Goal: Information Seeking & Learning: Learn about a topic

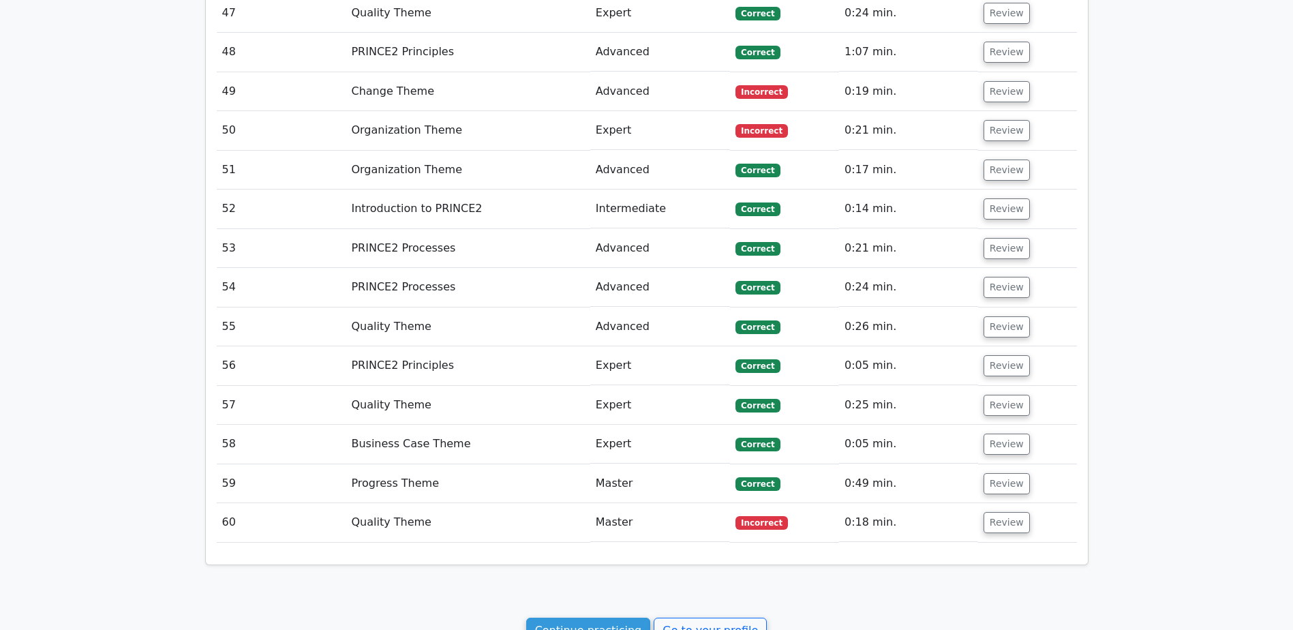
click at [734, 503] on td "Incorrect" at bounding box center [784, 522] width 109 height 39
click at [749, 516] on span "Incorrect" at bounding box center [762, 523] width 52 height 14
click at [995, 503] on td "Review" at bounding box center [1027, 522] width 99 height 39
click at [996, 512] on button "Review" at bounding box center [1007, 522] width 46 height 21
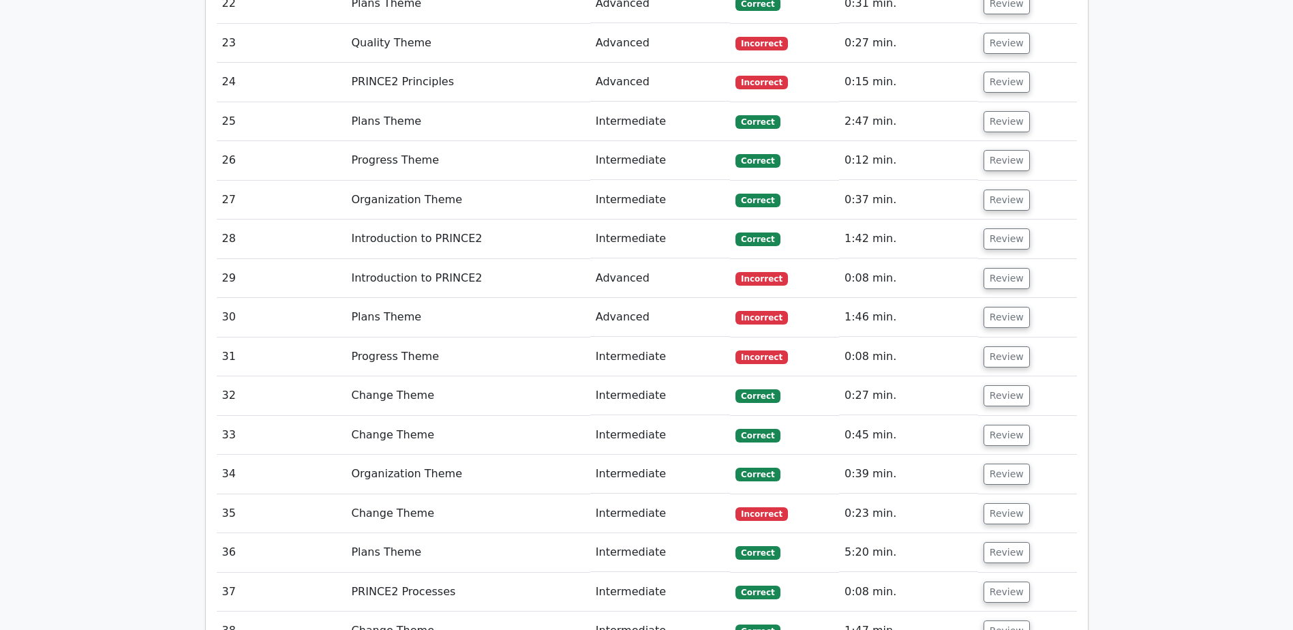
scroll to position [2386, 0]
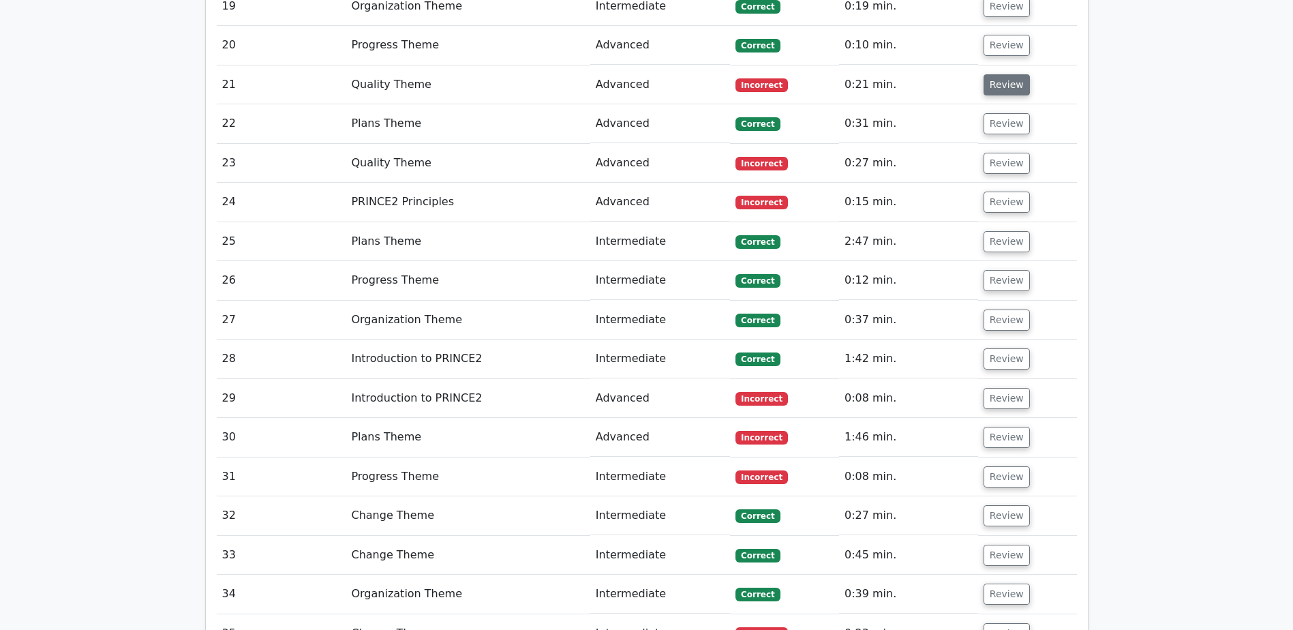
click at [1012, 74] on button "Review" at bounding box center [1007, 84] width 46 height 21
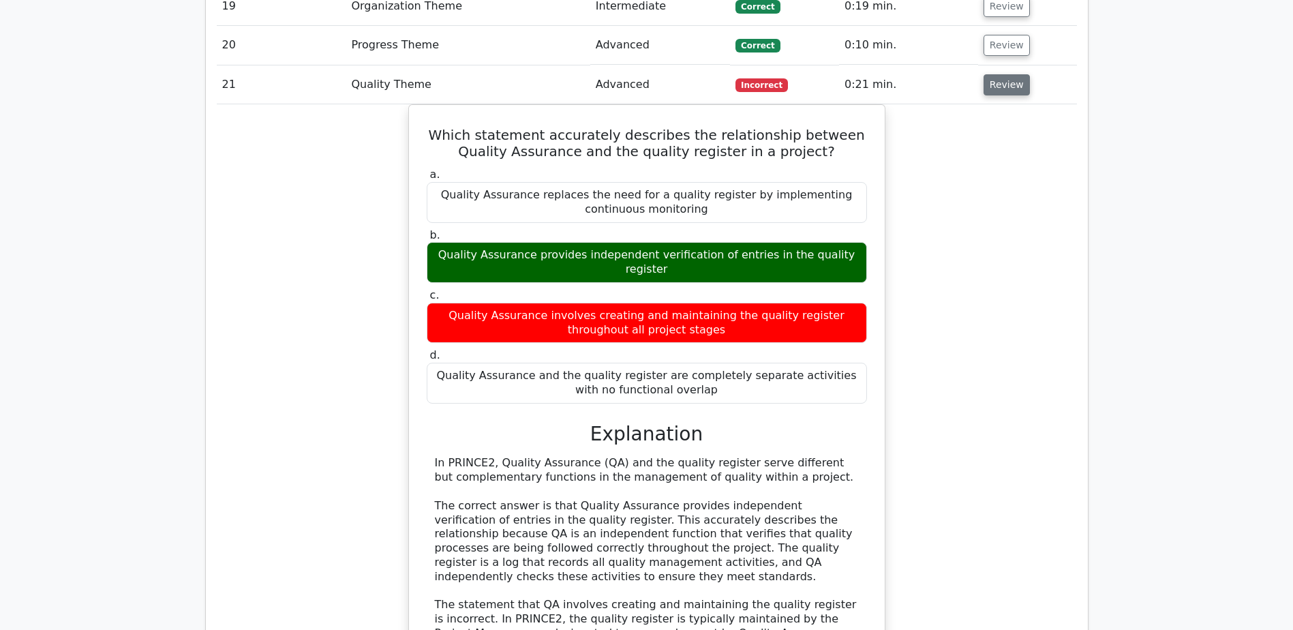
click at [990, 74] on button "Review" at bounding box center [1007, 84] width 46 height 21
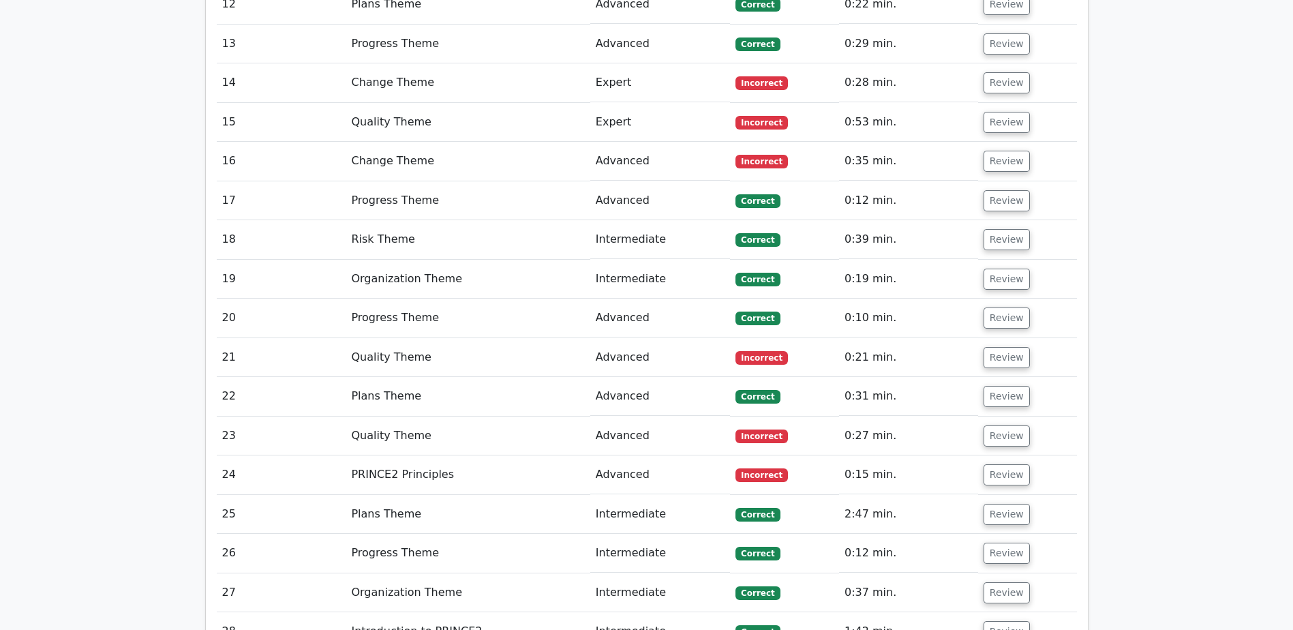
scroll to position [2045, 0]
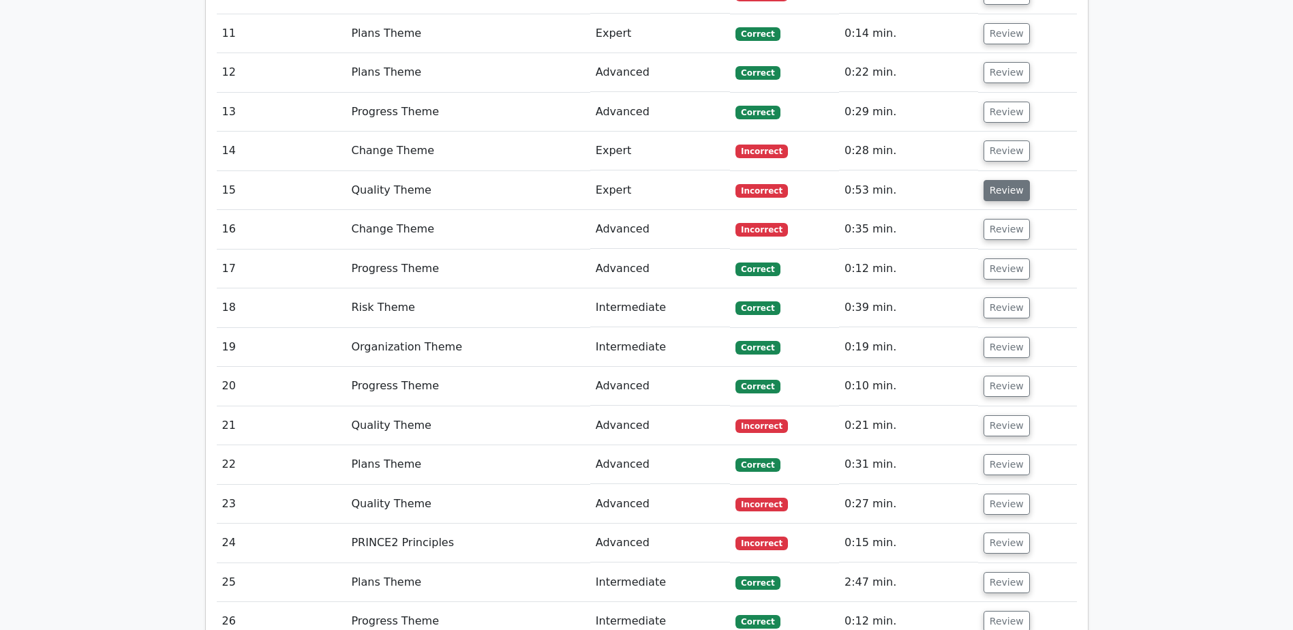
click at [1012, 180] on button "Review" at bounding box center [1007, 190] width 46 height 21
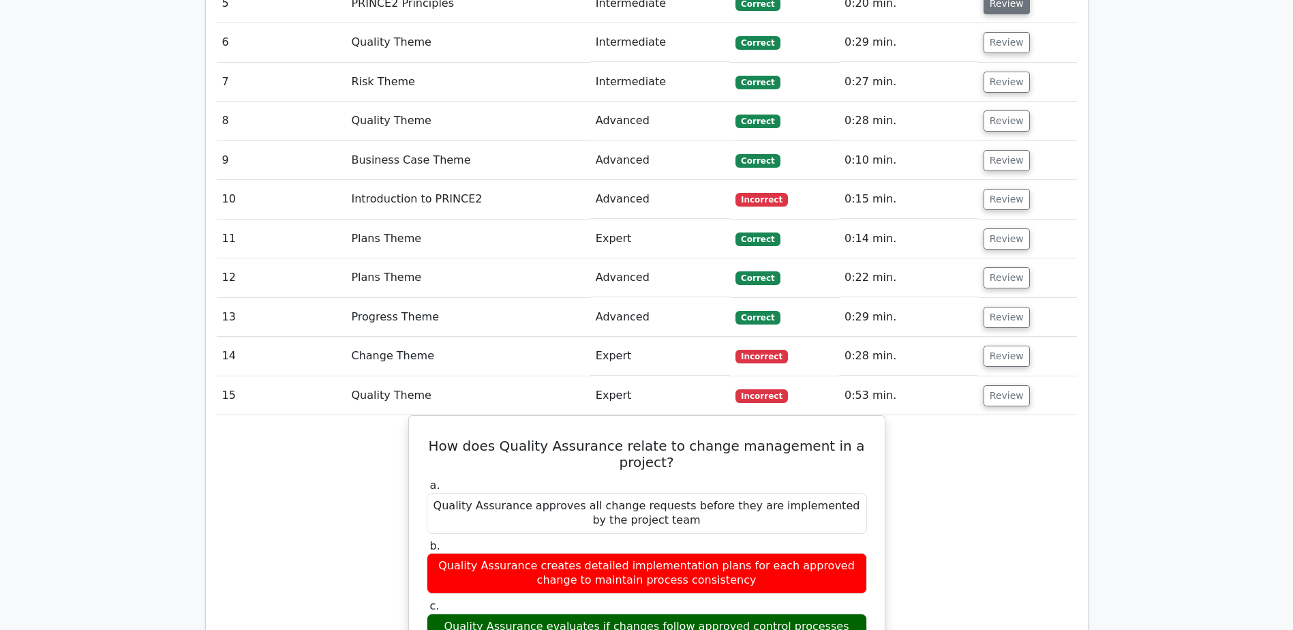
scroll to position [1841, 0]
click at [1001, 376] on td "Review" at bounding box center [1027, 395] width 99 height 39
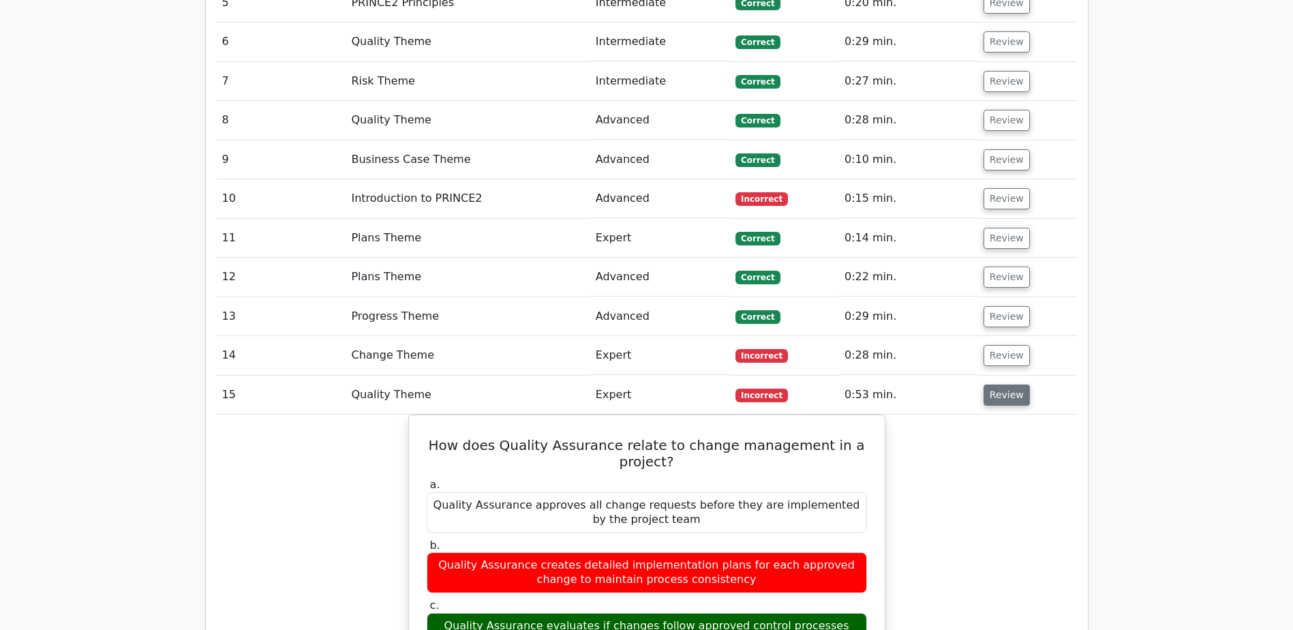
click at [1007, 384] on button "Review" at bounding box center [1007, 394] width 46 height 21
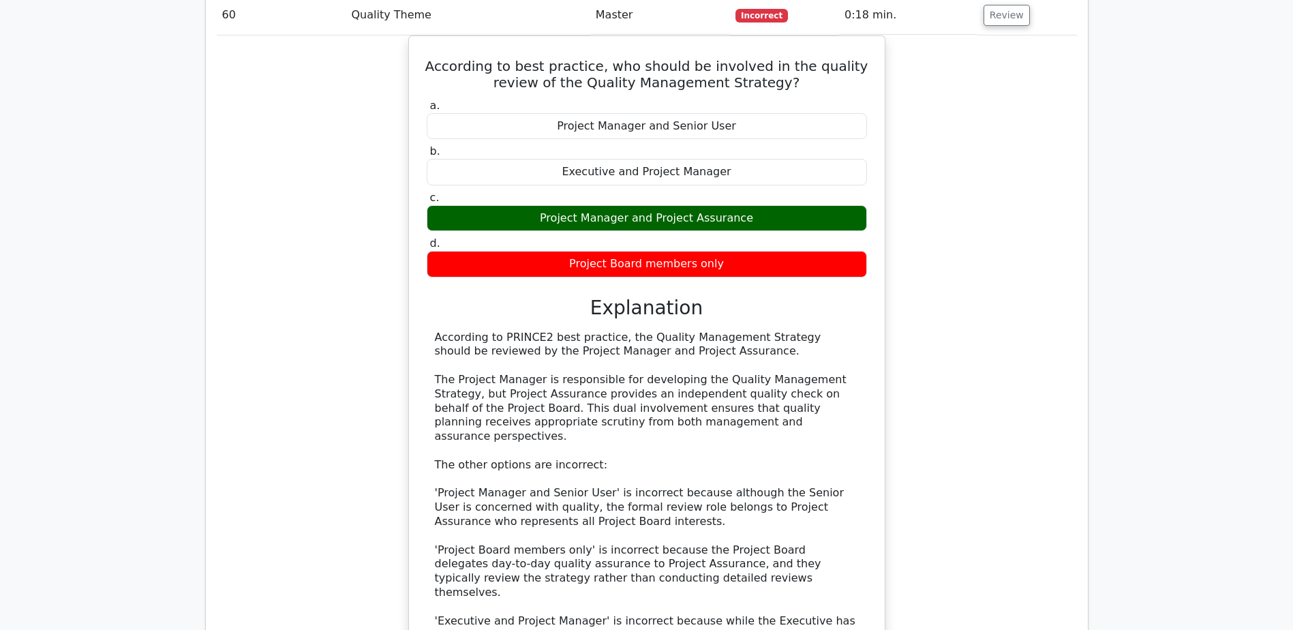
scroll to position [3801, 0]
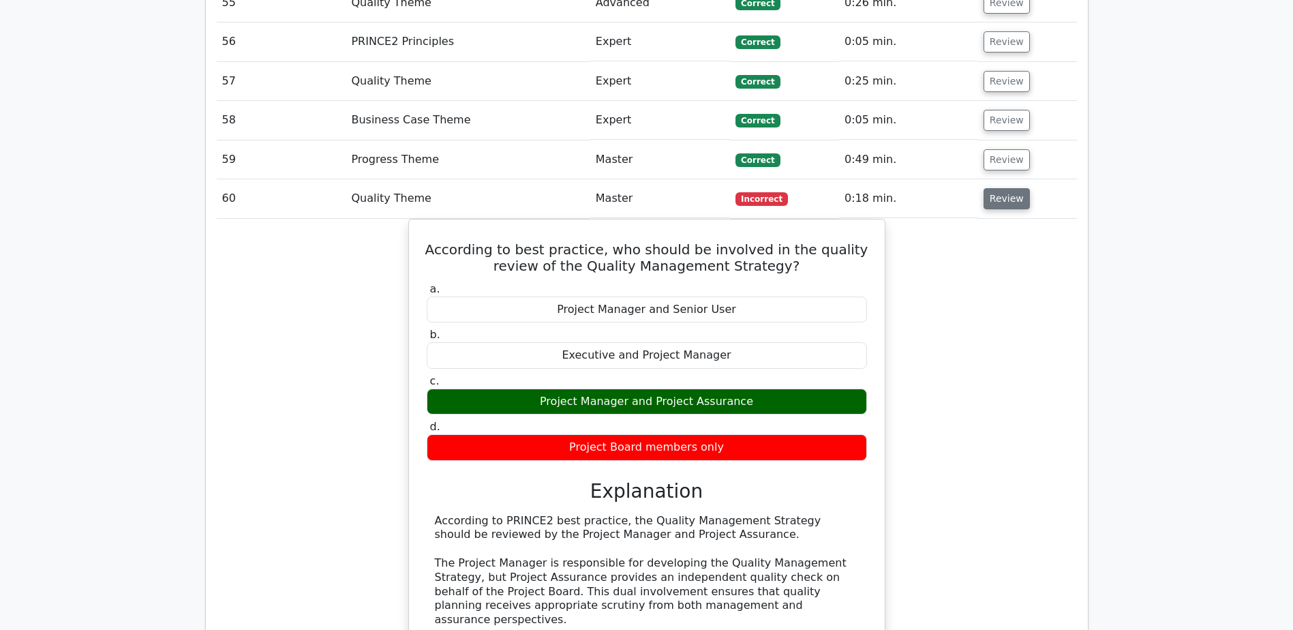
click at [1018, 188] on button "Review" at bounding box center [1007, 198] width 46 height 21
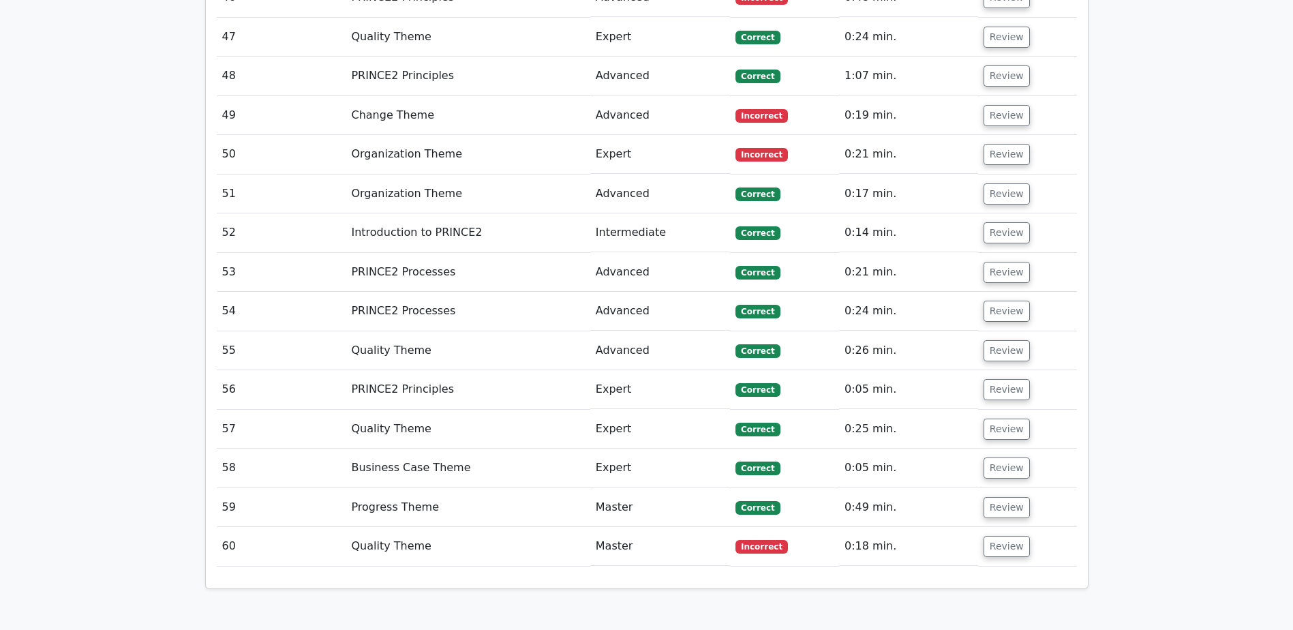
scroll to position [3445, 0]
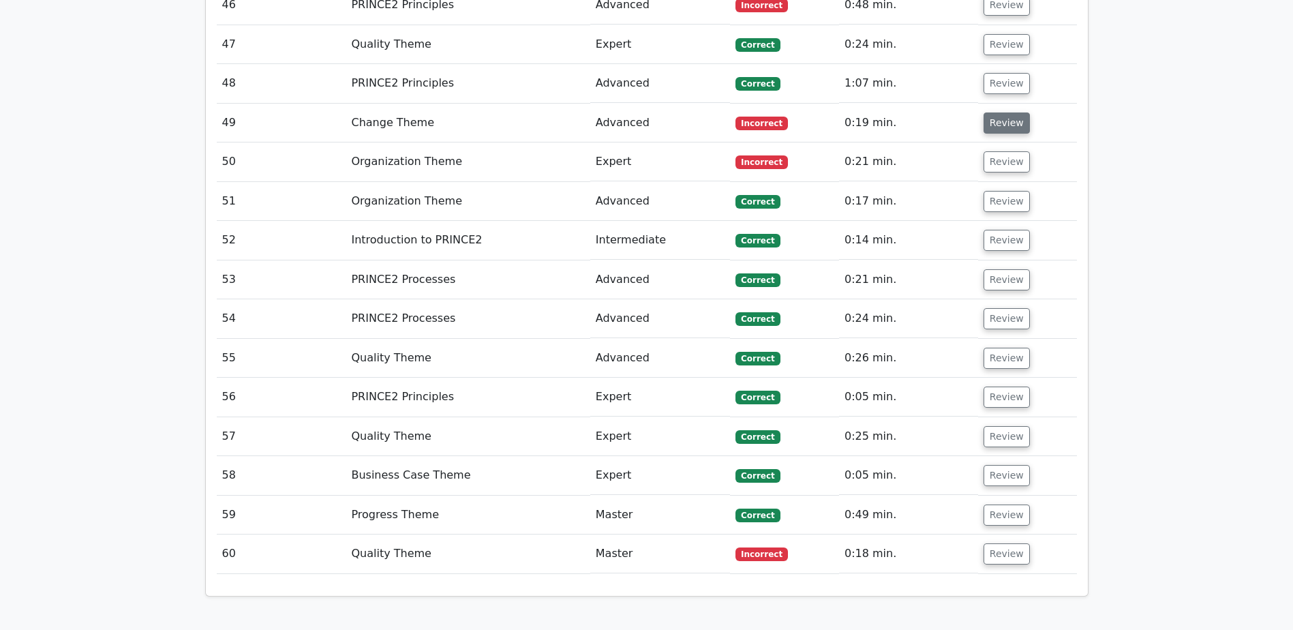
click at [997, 112] on button "Review" at bounding box center [1007, 122] width 46 height 21
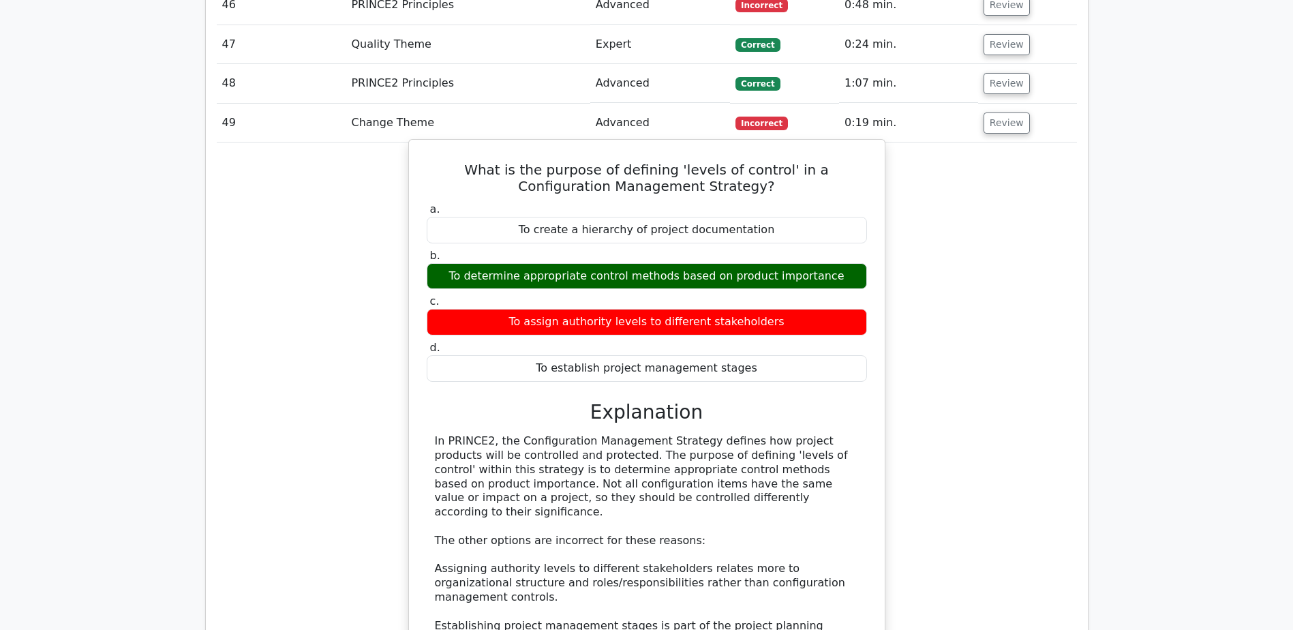
click at [727, 162] on h5 "What is the purpose of defining 'levels of control' in a Configuration Manageme…" at bounding box center [646, 178] width 443 height 33
drag, startPoint x: 778, startPoint y: 140, endPoint x: 712, endPoint y: 149, distance: 66.6
click at [712, 162] on h5 "What is the purpose of defining 'levels of control' in a Configuration Manageme…" at bounding box center [646, 178] width 443 height 33
drag, startPoint x: 712, startPoint y: 149, endPoint x: 701, endPoint y: 142, distance: 12.9
copy h5 "Configuration Management Strategy"
